Goal: Information Seeking & Learning: Find contact information

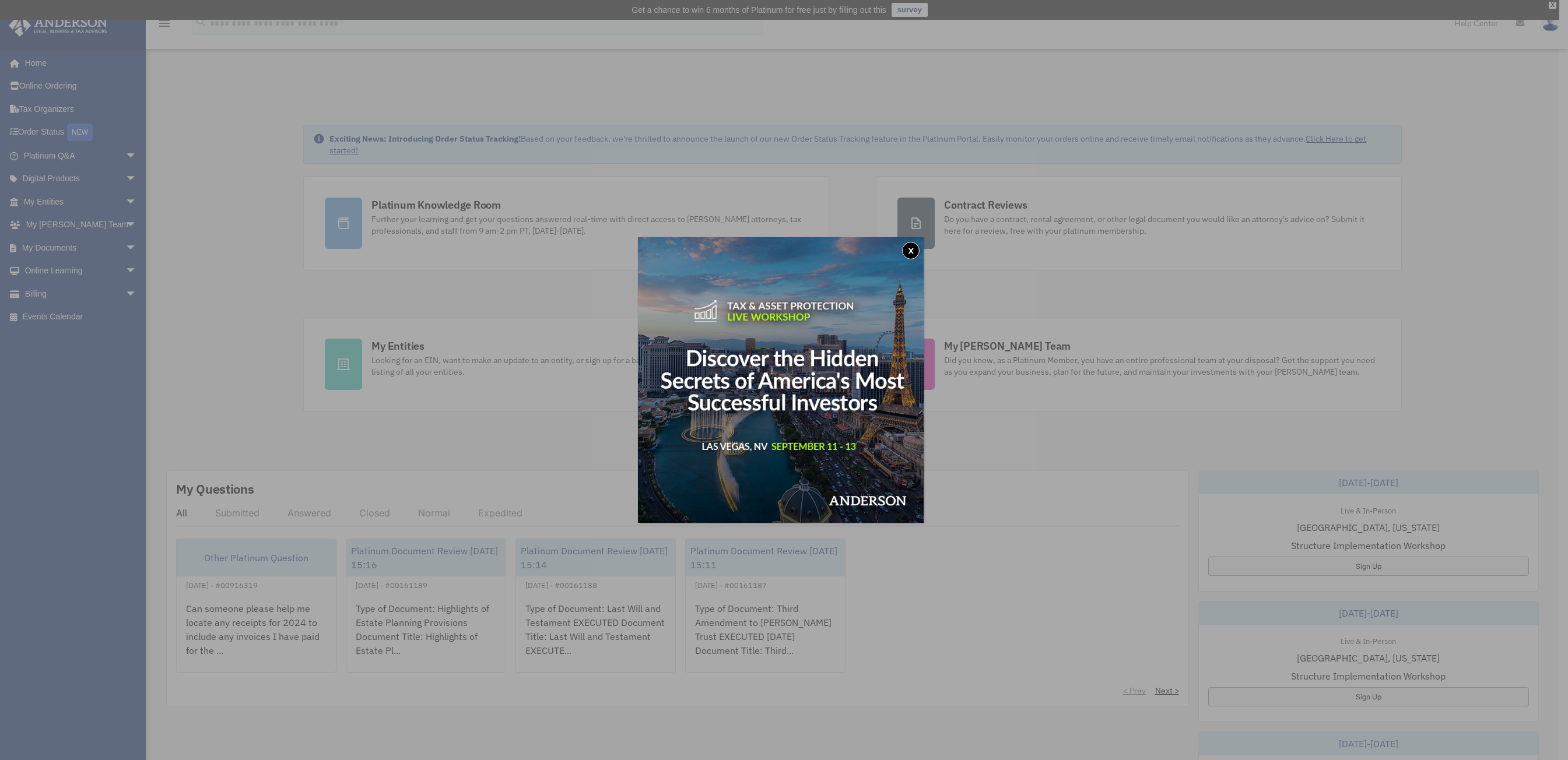
click at [910, 245] on button "x" at bounding box center [911, 251] width 18 height 18
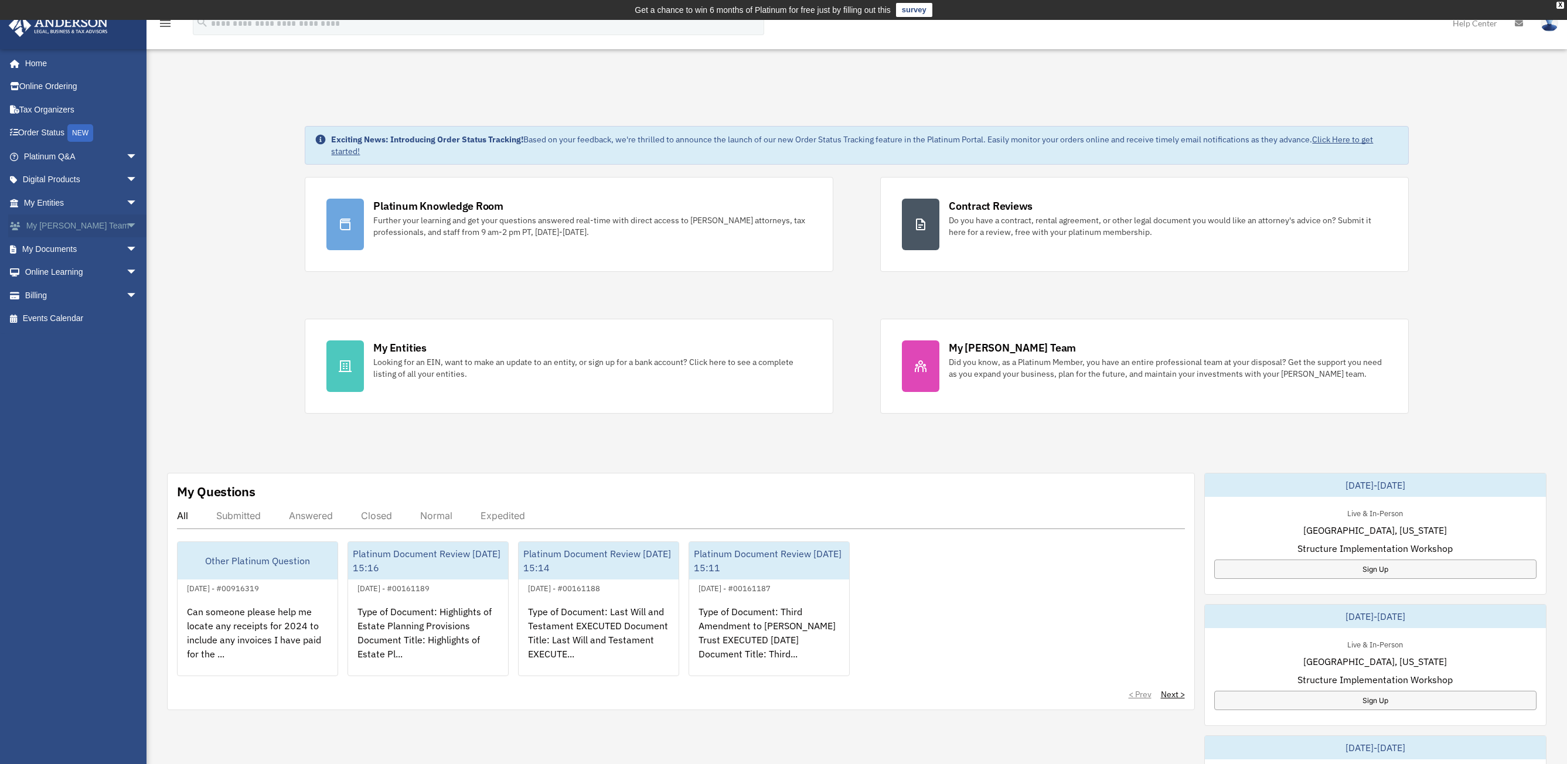
click at [66, 233] on link "My Anderson Team arrow_drop_down" at bounding box center [81, 225] width 147 height 23
click at [126, 227] on span "arrow_drop_down" at bounding box center [137, 226] width 23 height 24
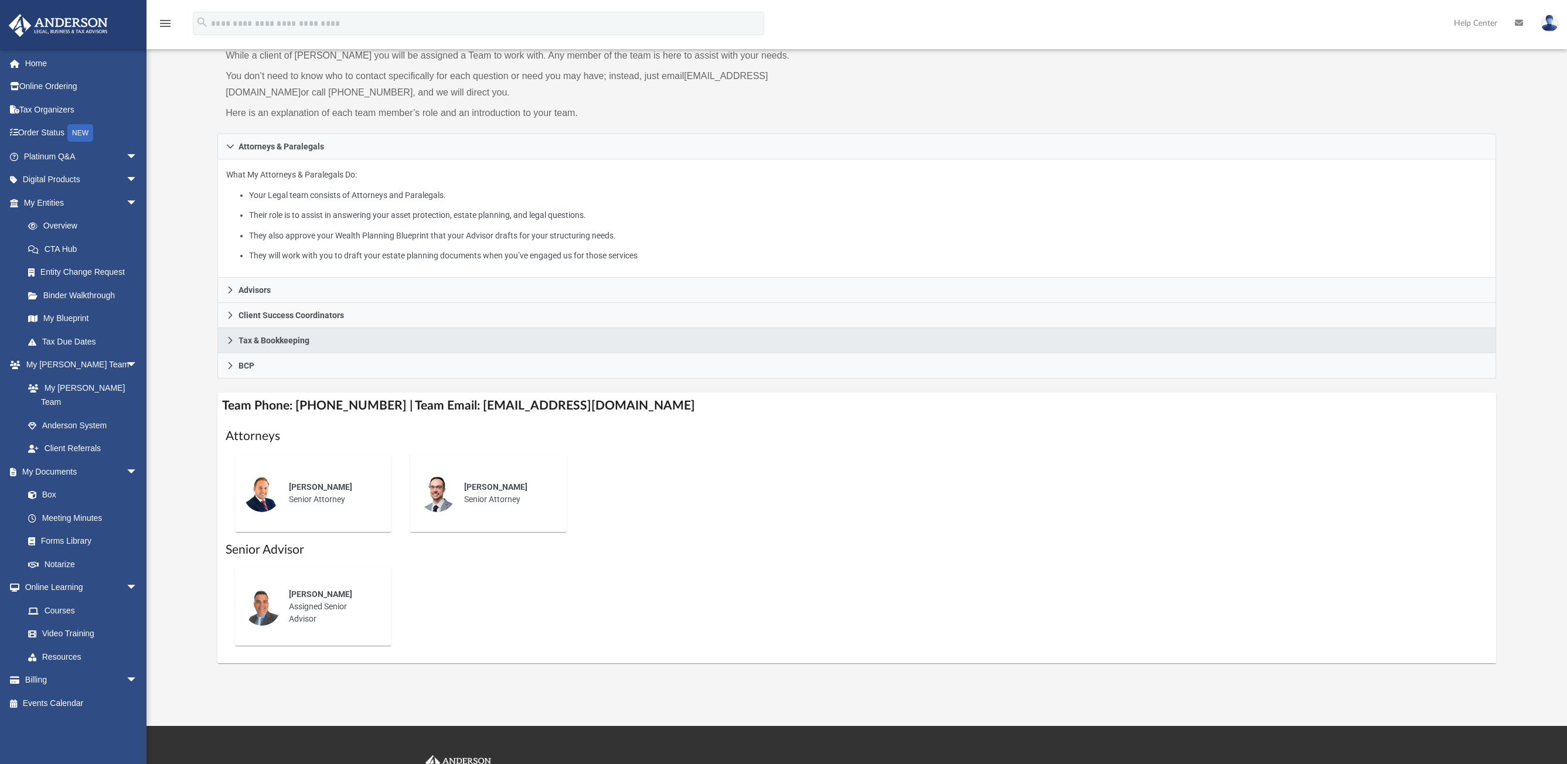
scroll to position [117, 0]
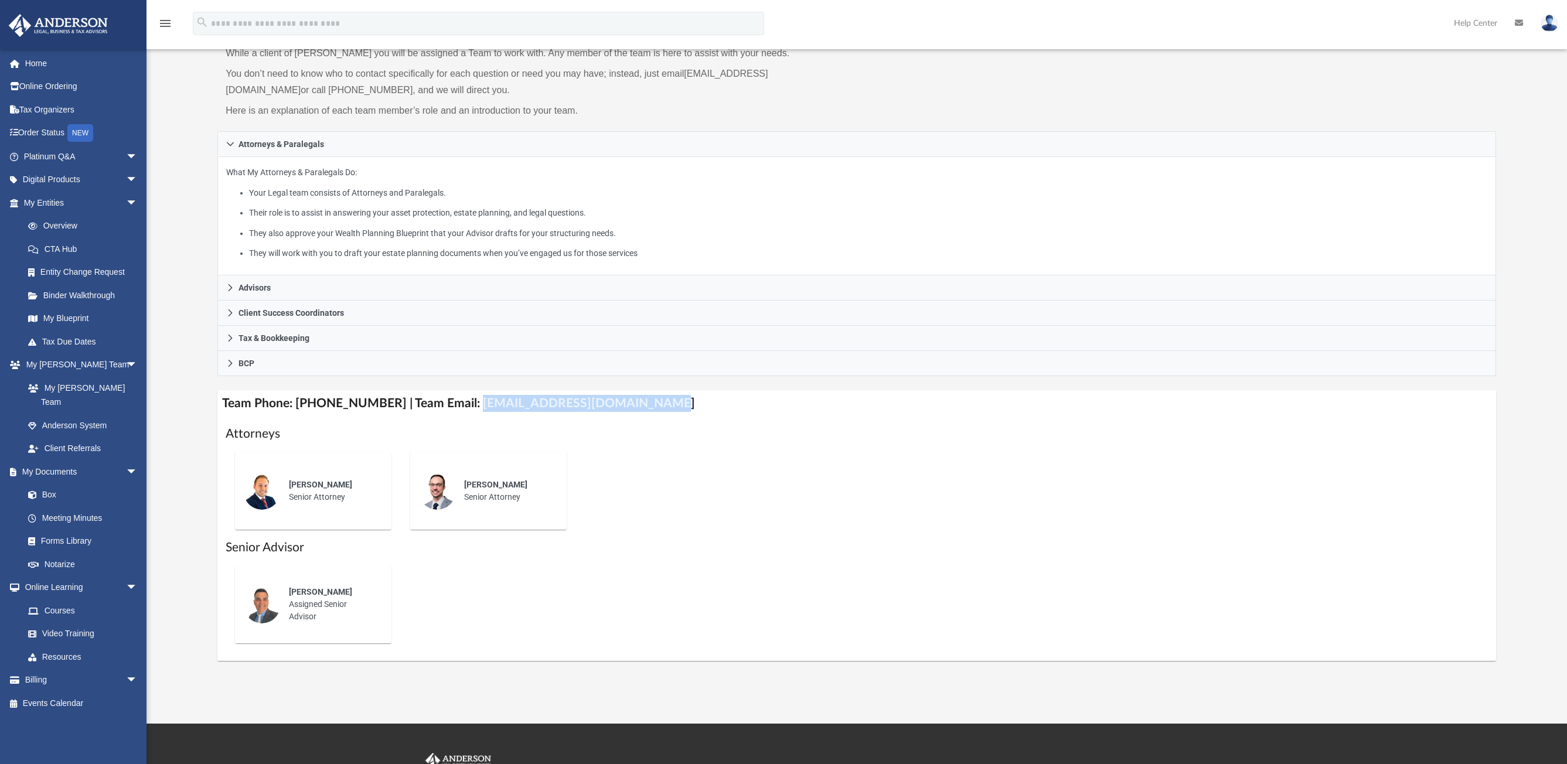
drag, startPoint x: 462, startPoint y: 403, endPoint x: 658, endPoint y: 410, distance: 195.8
click at [658, 410] on h4 "Team Phone: (725) 201-7553 | Team Email: myteam@andersonadvisors.com" at bounding box center [856, 403] width 1279 height 26
copy h4 "myteam@andersonadvisors.com"
click at [59, 669] on link "Billing arrow_drop_down" at bounding box center [81, 680] width 147 height 23
click at [105, 669] on link "Billing arrow_drop_down" at bounding box center [81, 680] width 147 height 23
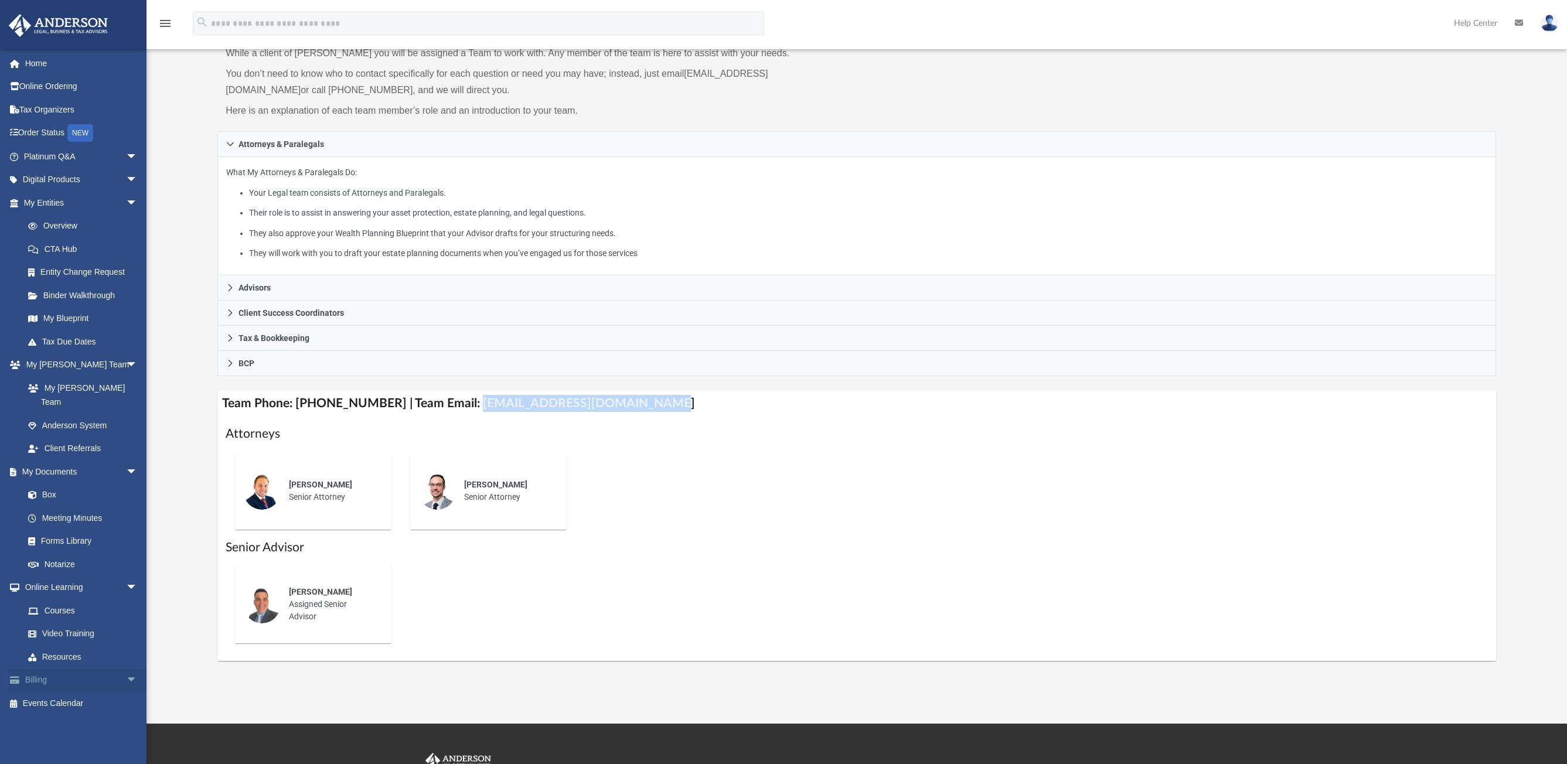
click at [126, 669] on span "arrow_drop_down" at bounding box center [137, 681] width 23 height 24
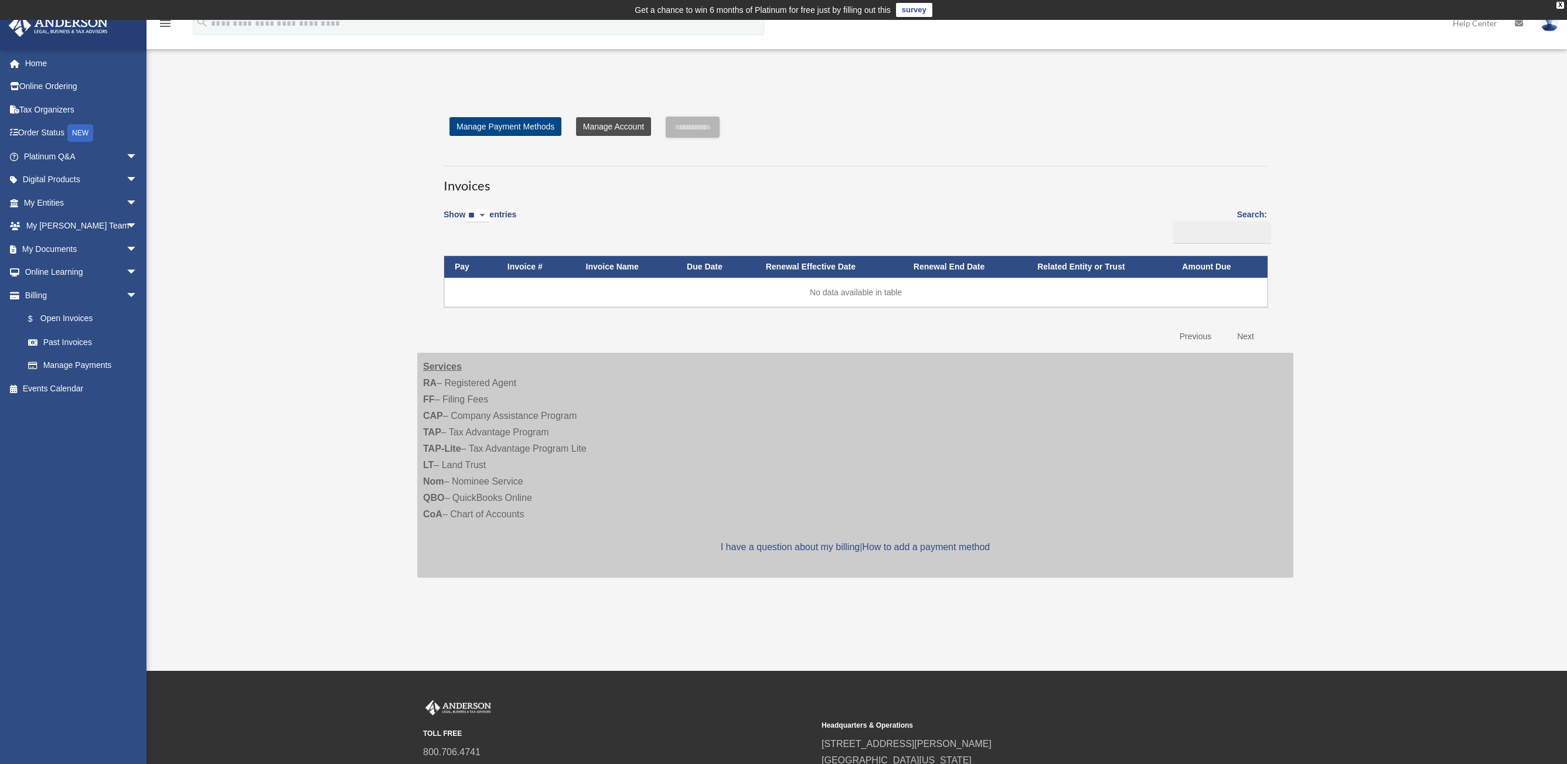
click at [584, 127] on link "Manage Account" at bounding box center [613, 126] width 75 height 19
click at [534, 127] on link "Manage Payment Methods" at bounding box center [505, 126] width 112 height 19
click at [531, 129] on link "Manage Payment Methods" at bounding box center [505, 126] width 112 height 19
click at [532, 131] on link "Manage Payment Methods" at bounding box center [505, 126] width 112 height 19
click at [53, 340] on link "Past Invoices" at bounding box center [85, 341] width 139 height 23
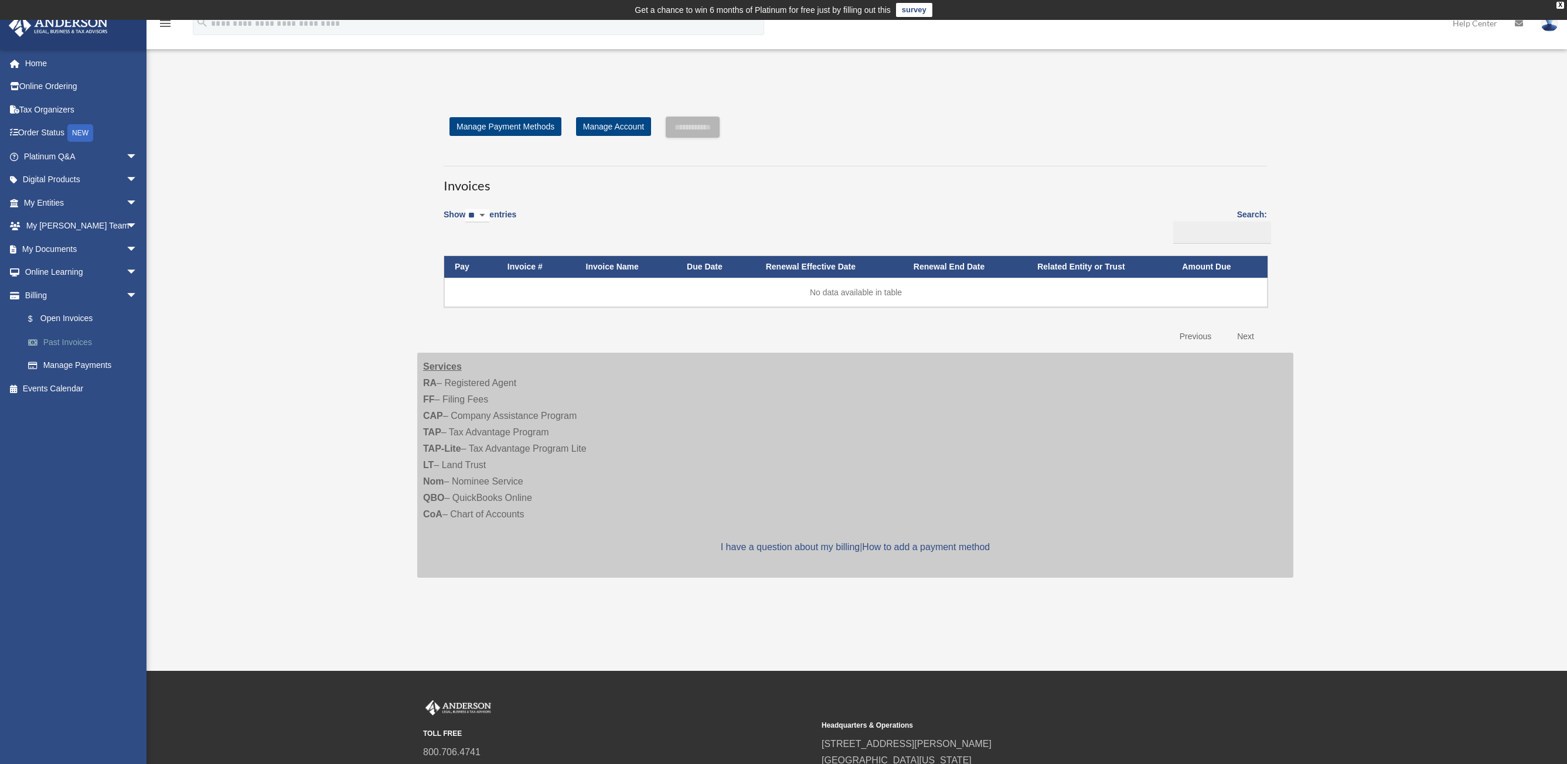
click at [74, 343] on link "Past Invoices" at bounding box center [85, 341] width 139 height 23
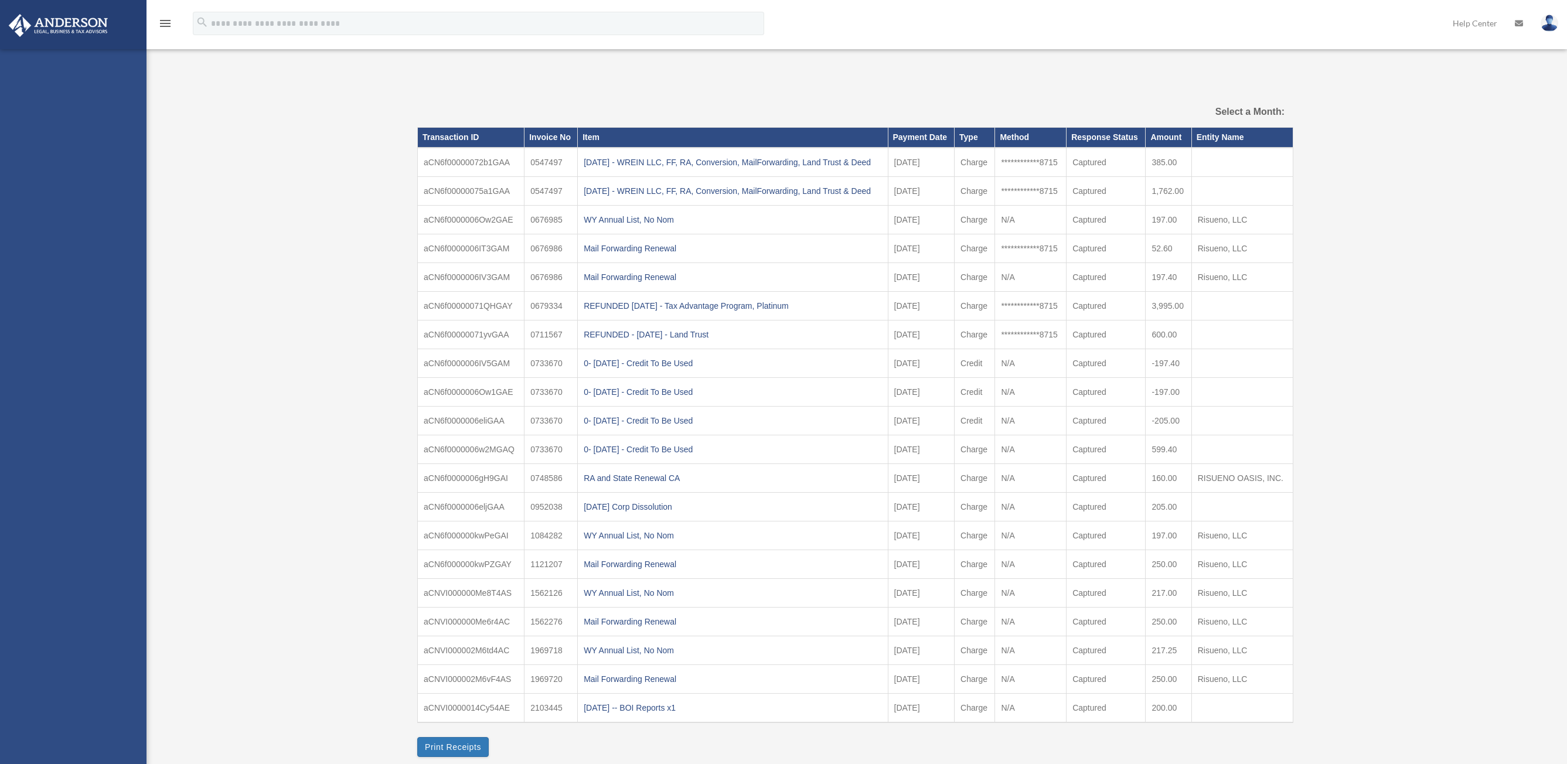
select select
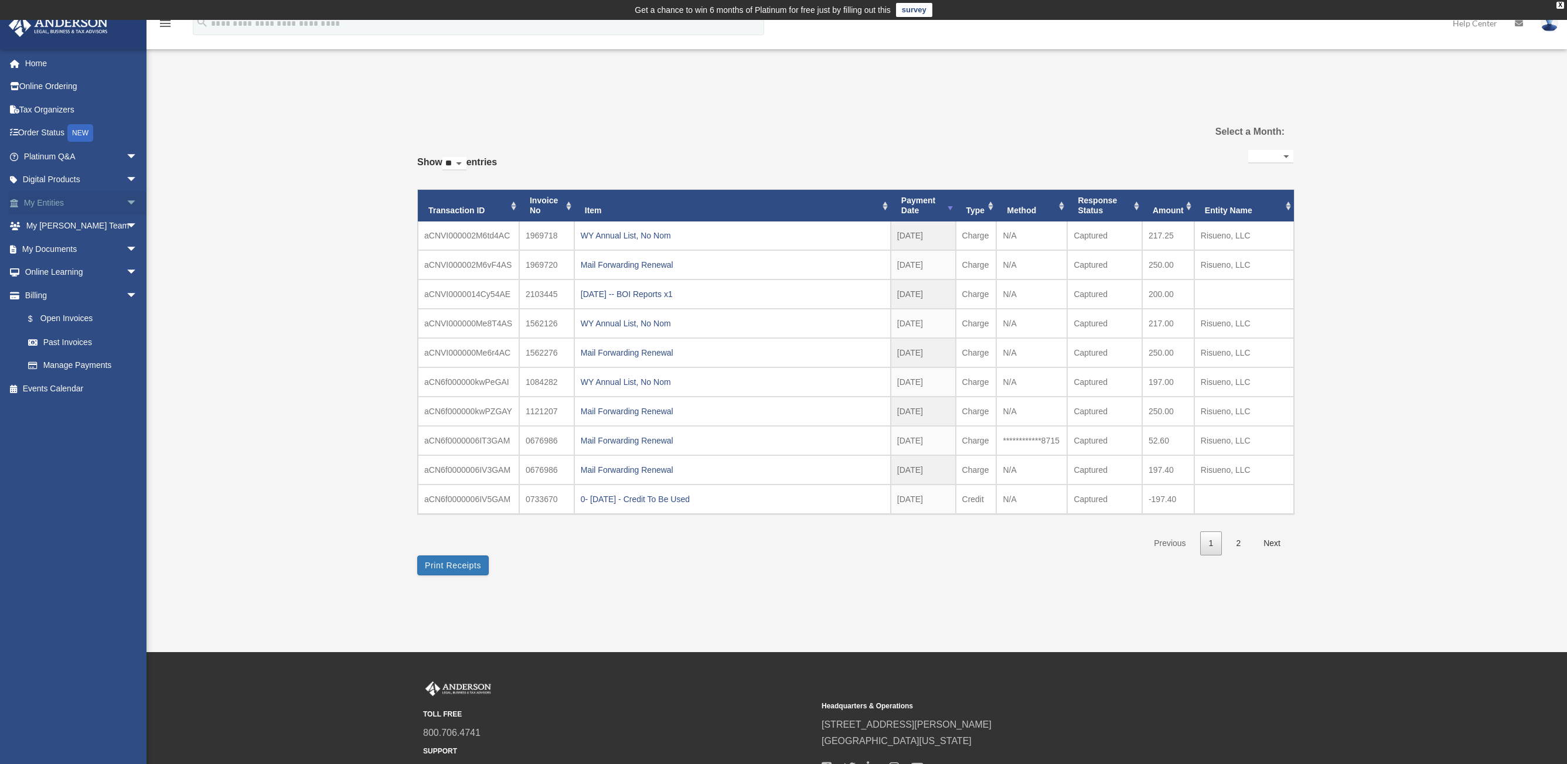
click at [49, 202] on link "My Entities arrow_drop_down" at bounding box center [81, 202] width 147 height 23
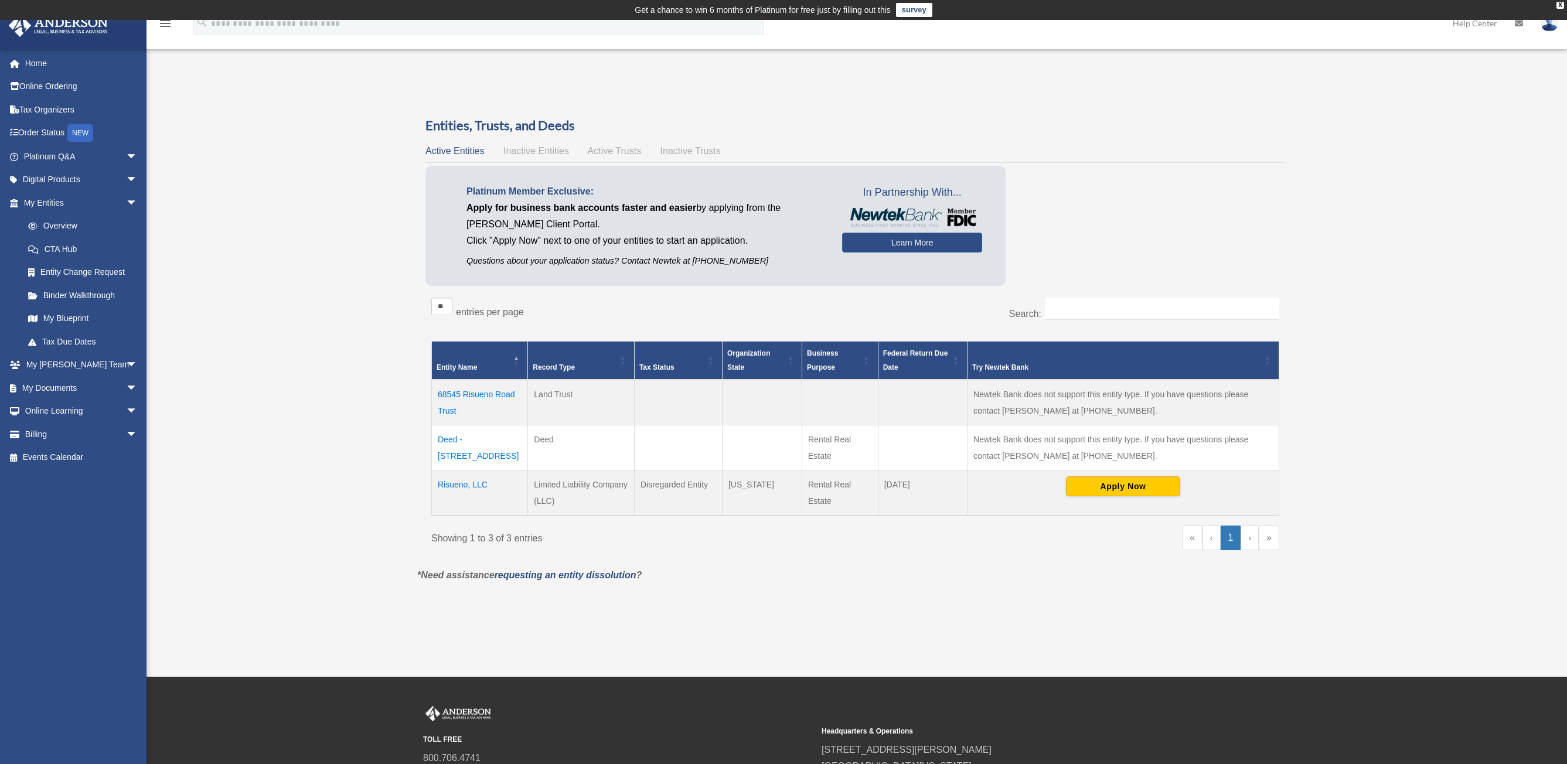
click at [541, 149] on span "Inactive Entities" at bounding box center [536, 151] width 66 height 10
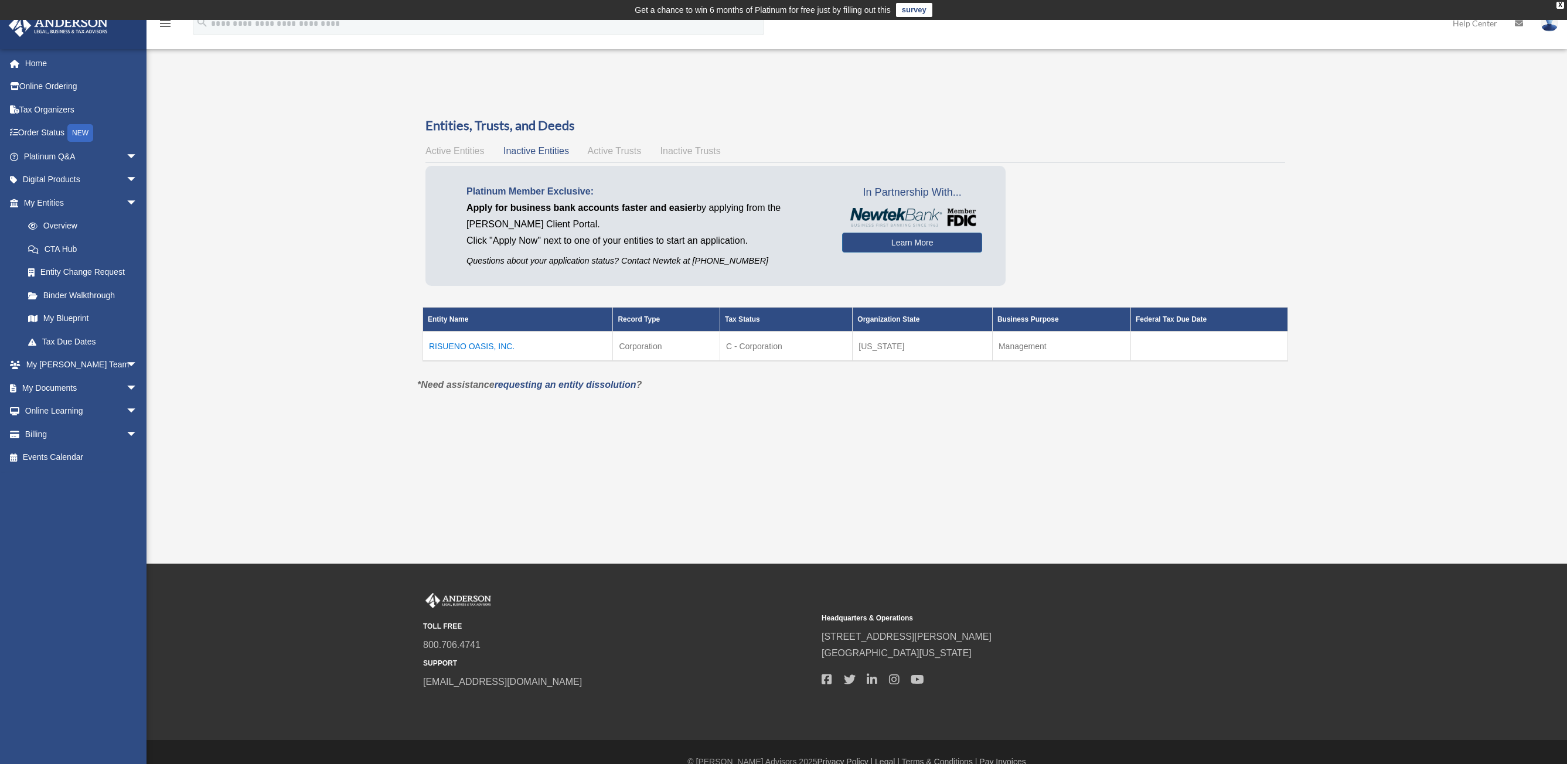
click at [627, 151] on span "Active Trusts" at bounding box center [615, 151] width 54 height 10
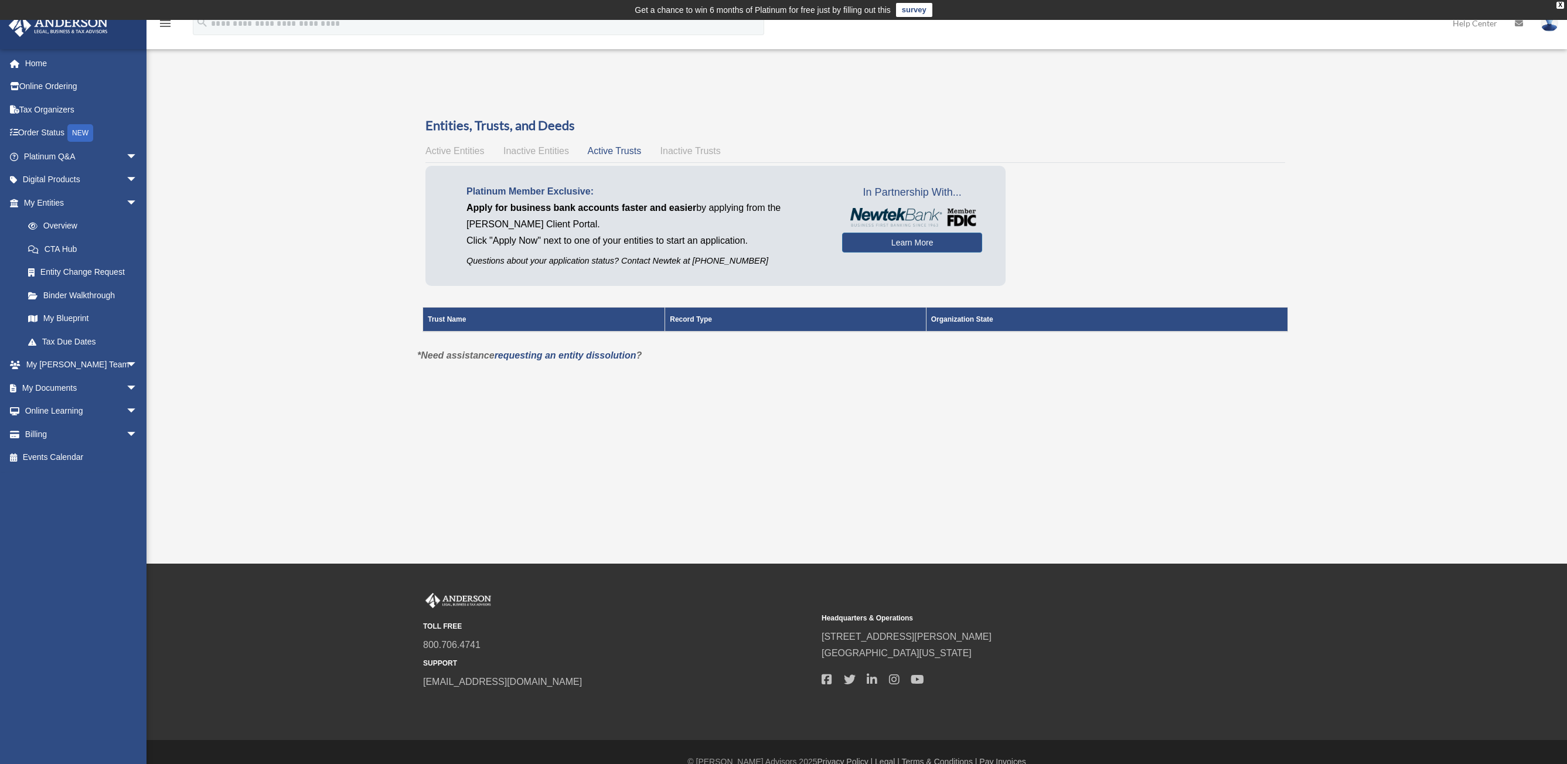
click at [682, 150] on span "Inactive Trusts" at bounding box center [690, 151] width 60 height 10
click at [458, 153] on span "Active Entities" at bounding box center [454, 151] width 59 height 10
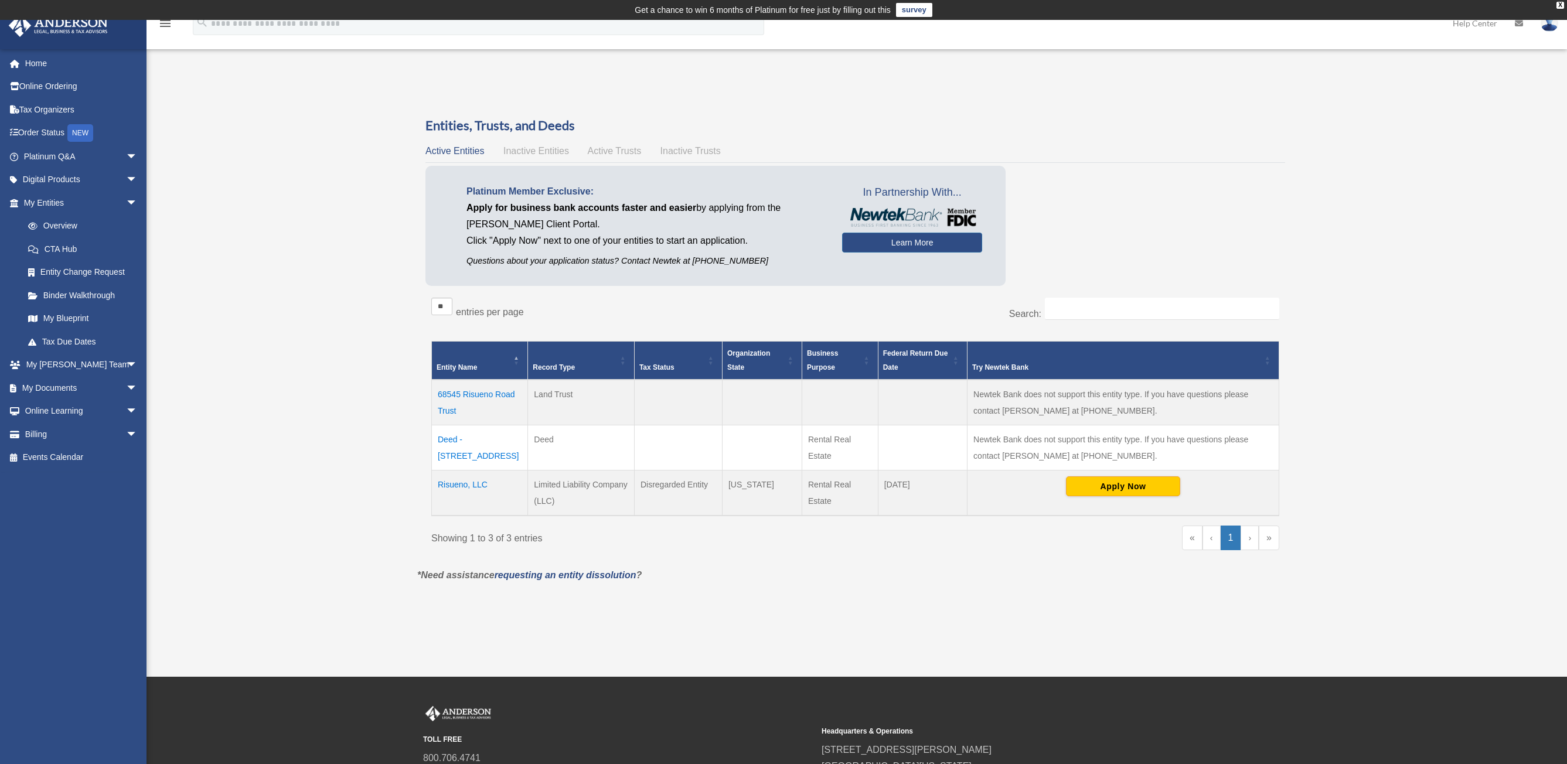
click at [491, 395] on td "68545 Risueno Road Trust" at bounding box center [480, 403] width 96 height 46
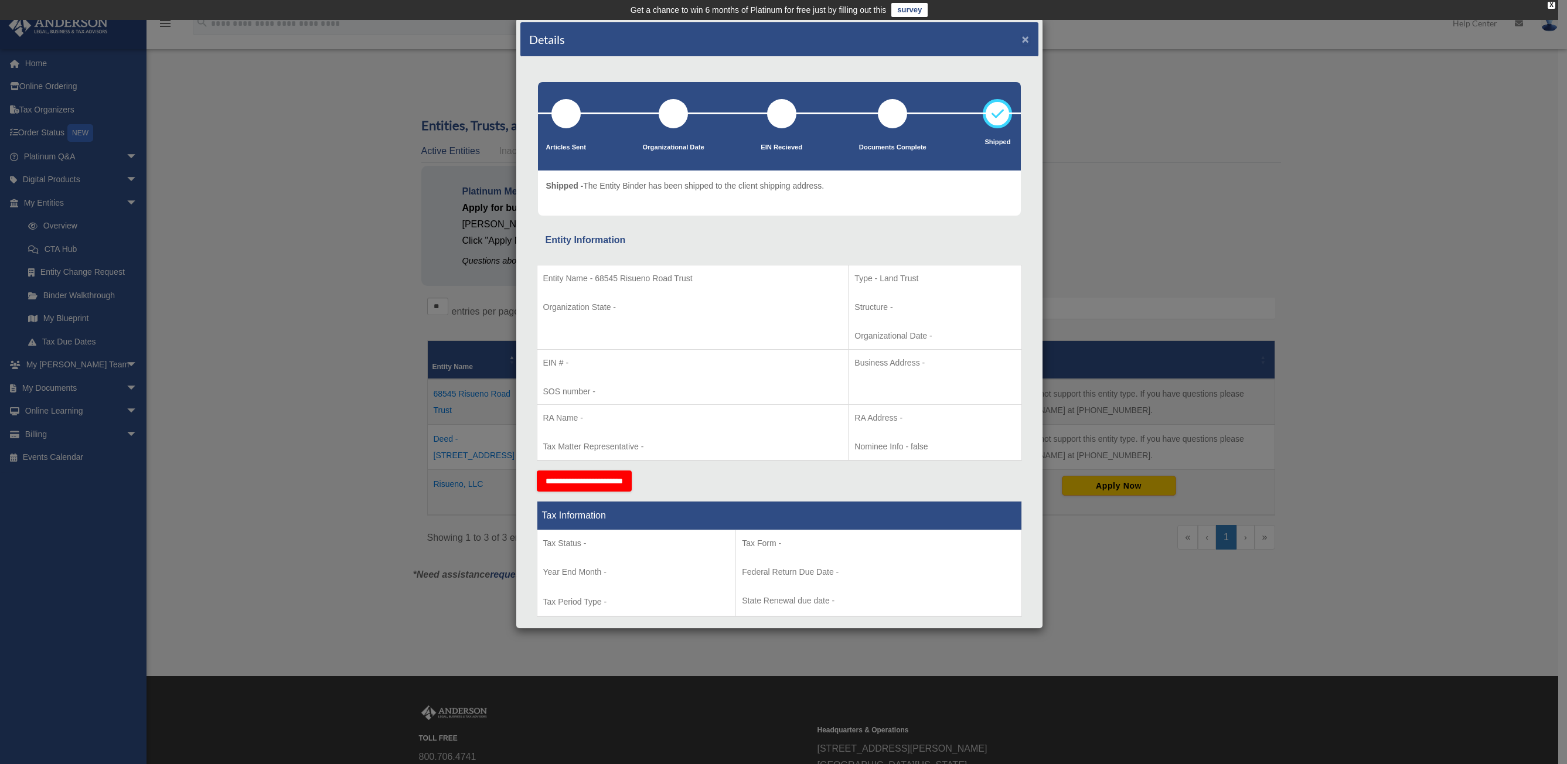
click at [1022, 36] on button "×" at bounding box center [1026, 39] width 8 height 12
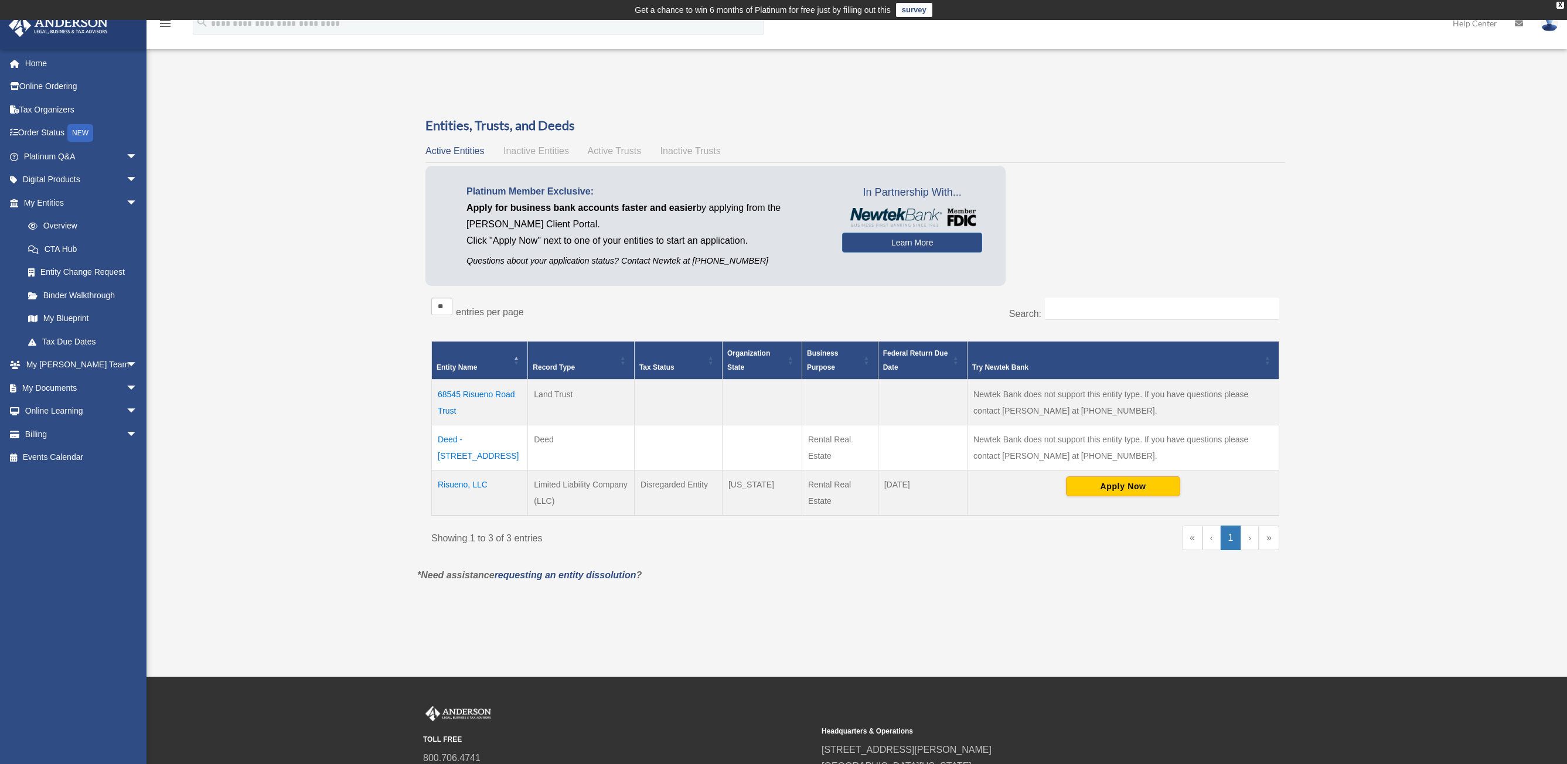
click at [454, 436] on td "Deed - [STREET_ADDRESS]" at bounding box center [480, 447] width 96 height 45
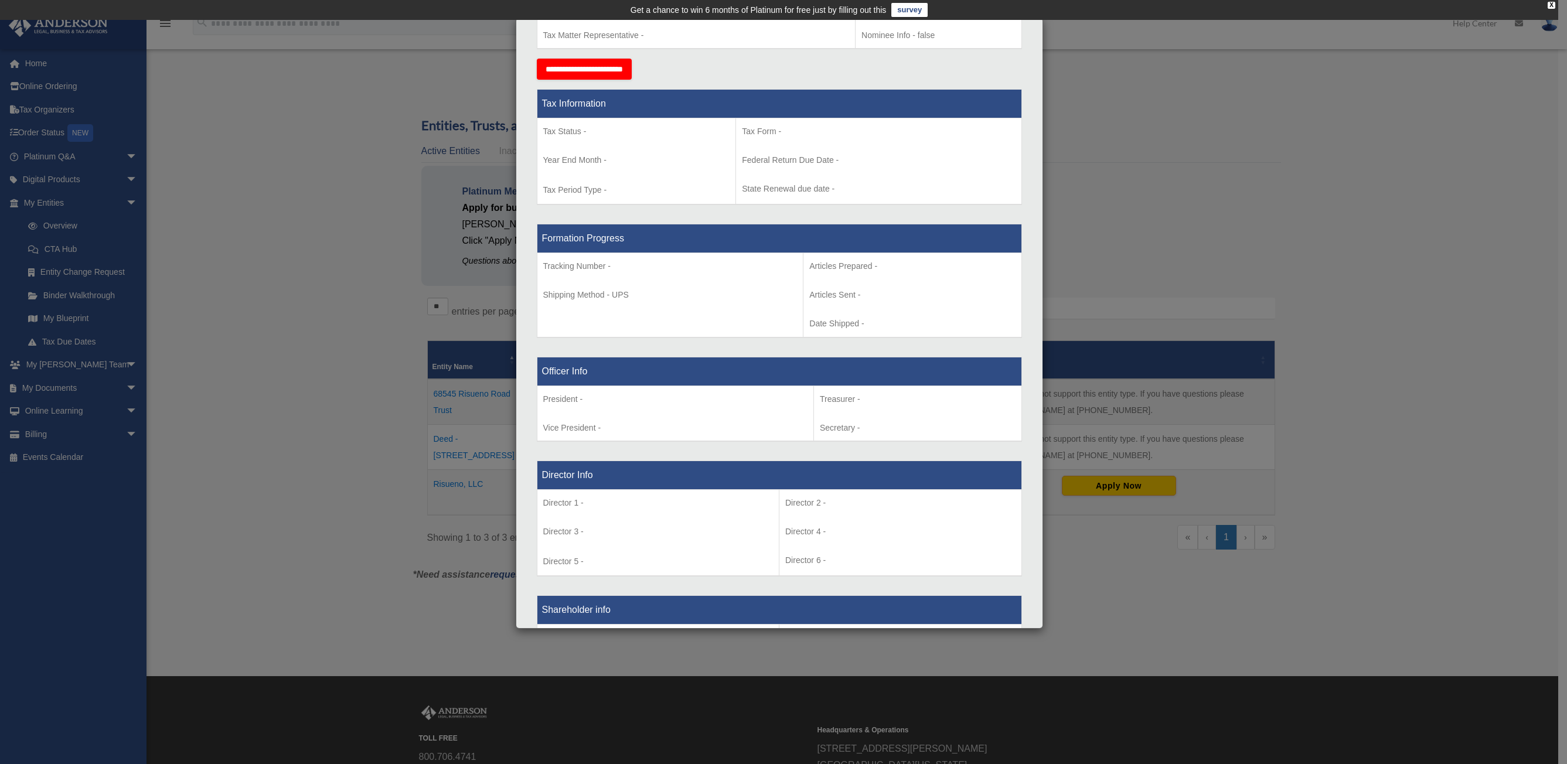
scroll to position [586, 0]
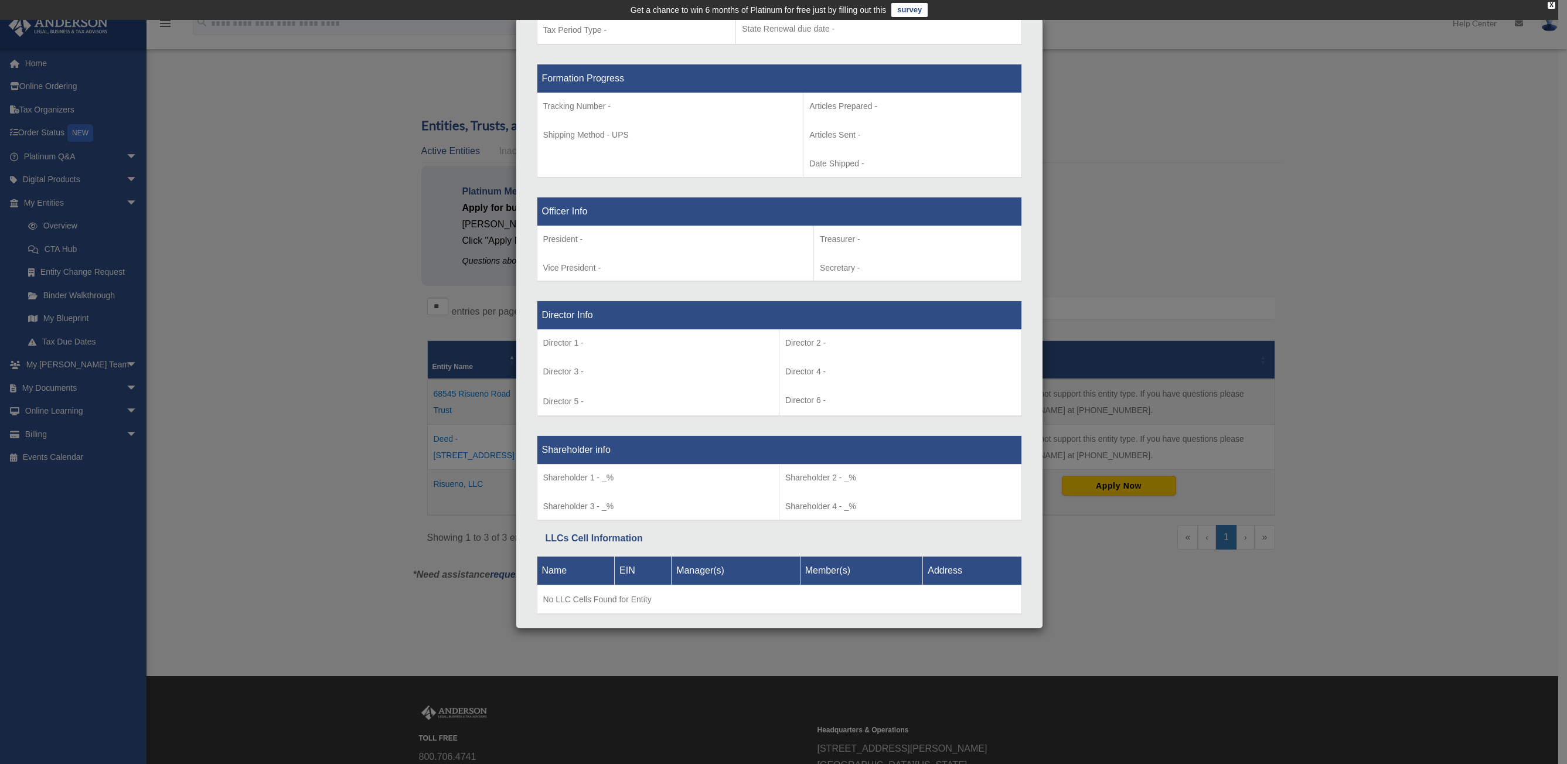
drag, startPoint x: 254, startPoint y: 411, endPoint x: 299, endPoint y: 430, distance: 48.9
click at [255, 411] on div "Details × Articles Sent Organizational Date" at bounding box center [783, 382] width 1567 height 764
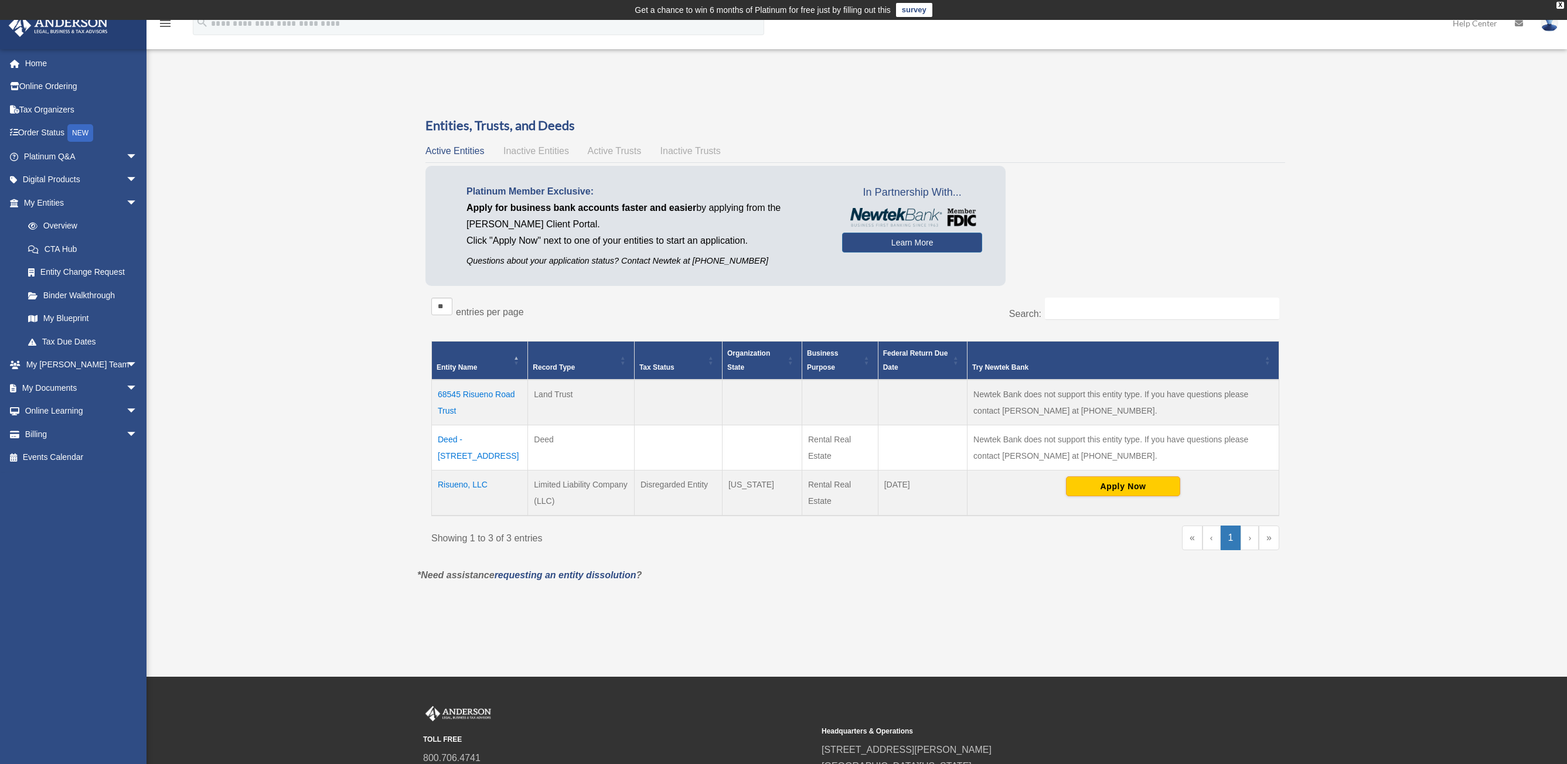
click at [459, 486] on td "Risueno, LLC" at bounding box center [480, 493] width 96 height 46
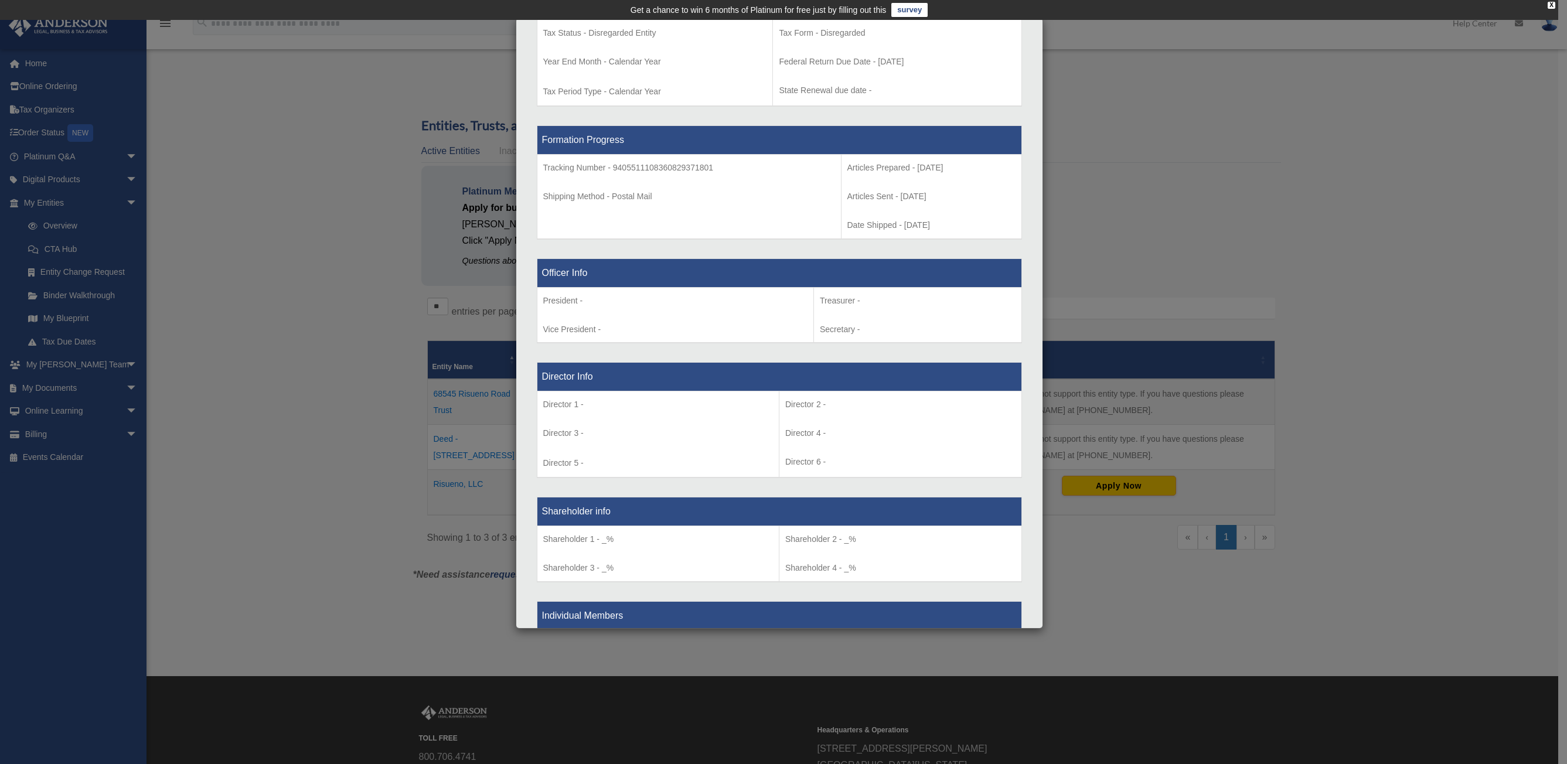
scroll to position [802, 0]
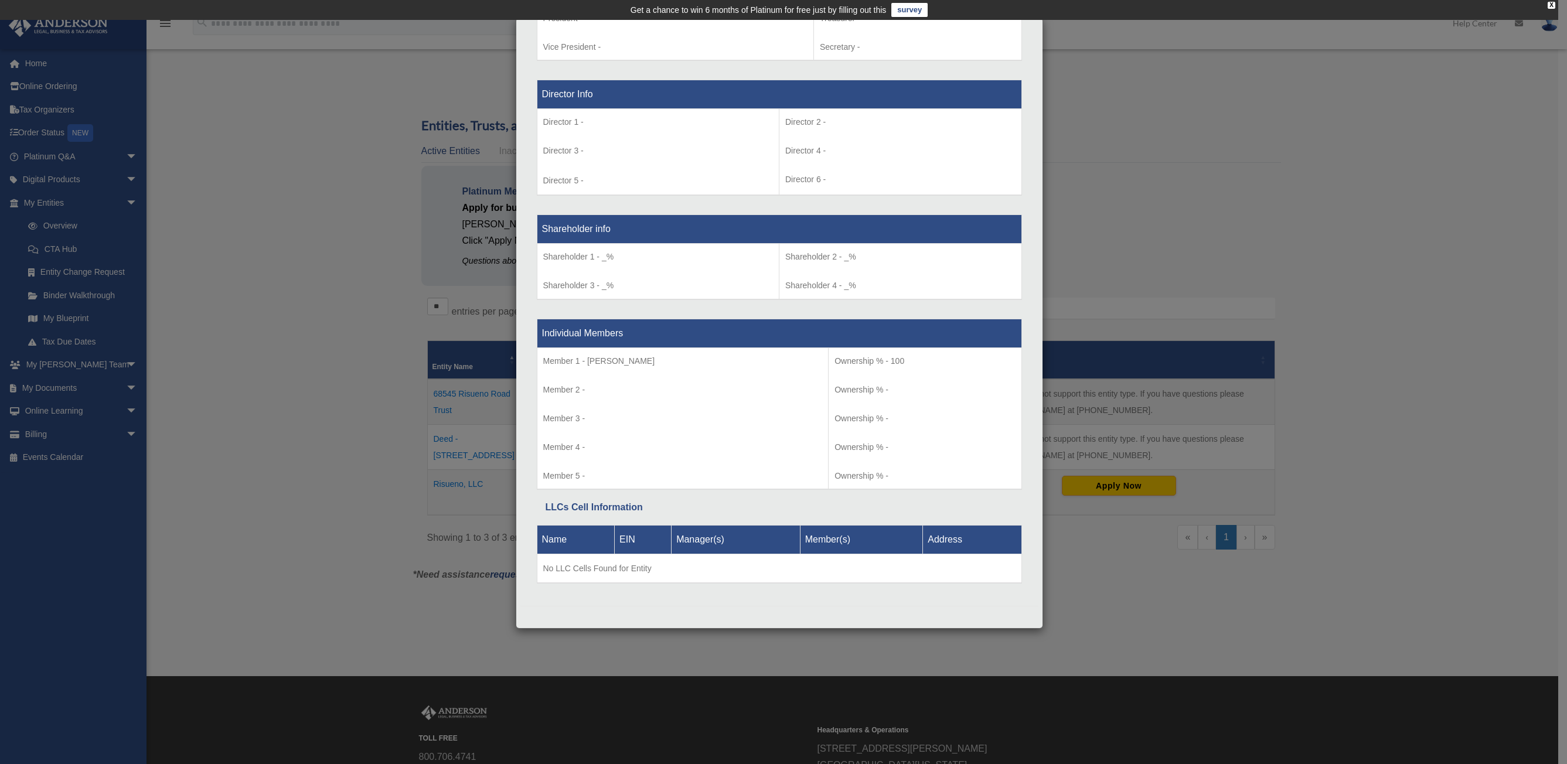
click at [243, 468] on div "Details × Articles Sent Organizational Date" at bounding box center [783, 382] width 1567 height 764
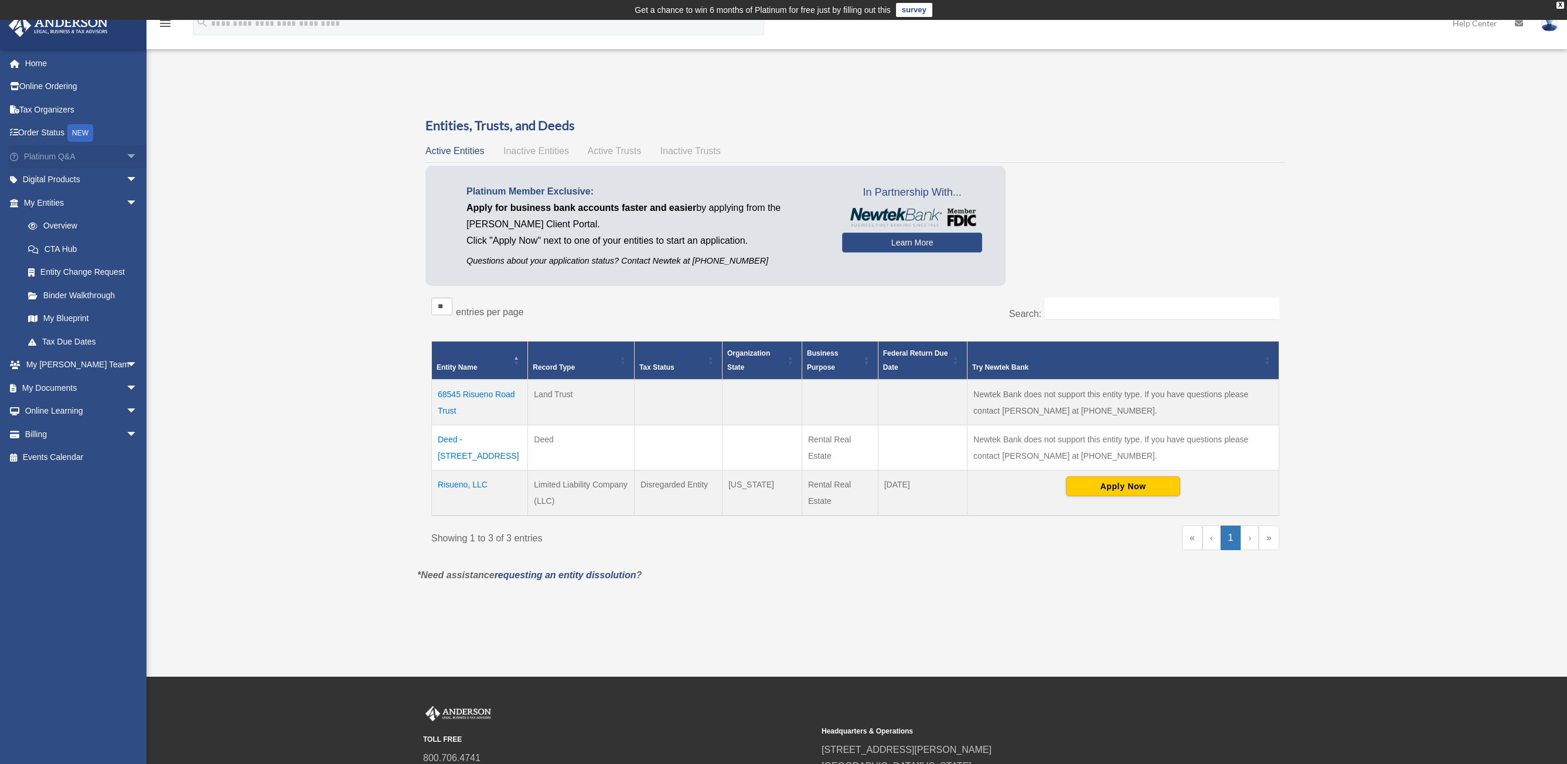
click at [66, 158] on link "Platinum Q&A arrow_drop_down" at bounding box center [81, 156] width 147 height 23
click at [126, 156] on span "arrow_drop_down" at bounding box center [137, 157] width 23 height 24
